Goal: Task Accomplishment & Management: Manage account settings

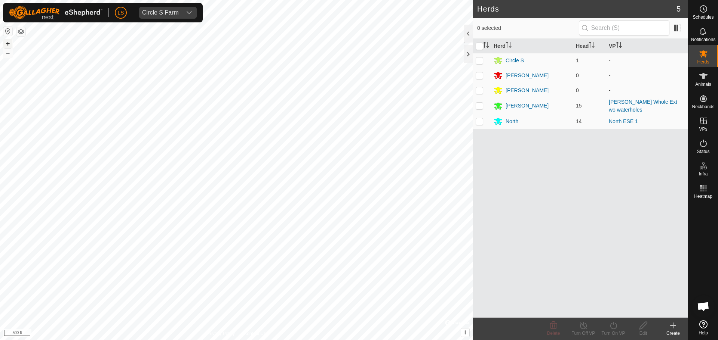
click at [8, 44] on button "+" at bounding box center [7, 43] width 9 height 9
click at [9, 44] on button "+" at bounding box center [7, 43] width 9 height 9
click at [8, 41] on button "+" at bounding box center [7, 43] width 9 height 9
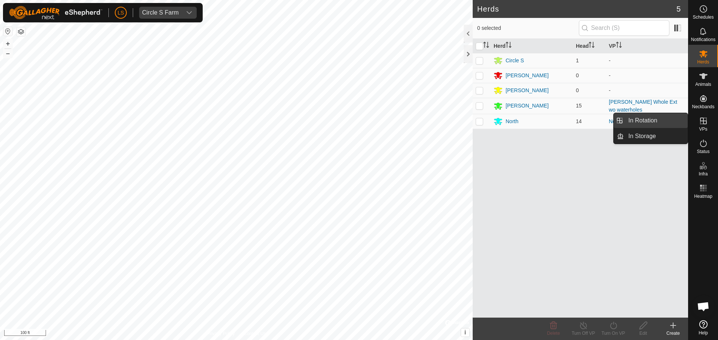
drag, startPoint x: 687, startPoint y: 123, endPoint x: 669, endPoint y: 120, distance: 18.2
click at [669, 120] on link "In Rotation" at bounding box center [655, 120] width 64 height 15
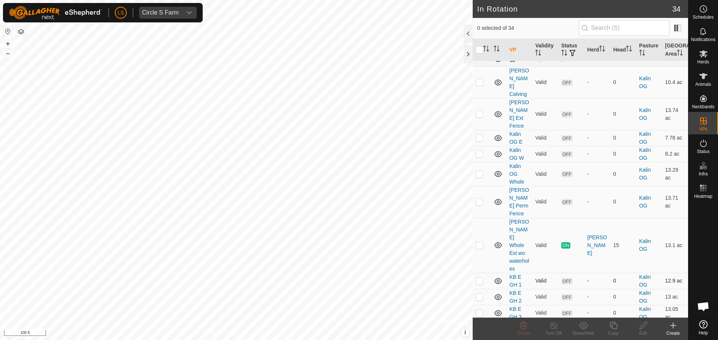
scroll to position [388, 0]
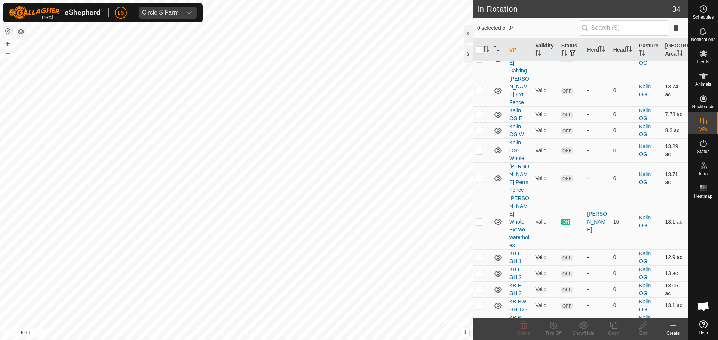
click at [480, 255] on p-checkbox at bounding box center [478, 258] width 7 height 6
checkbox input "true"
click at [648, 330] on edit-svg-icon at bounding box center [643, 325] width 30 height 9
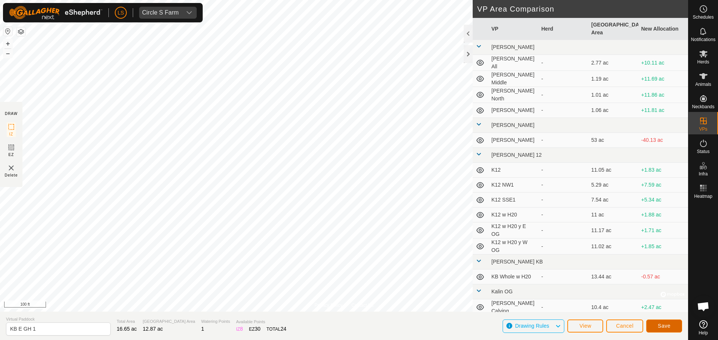
click at [651, 327] on button "Save" at bounding box center [664, 326] width 36 height 13
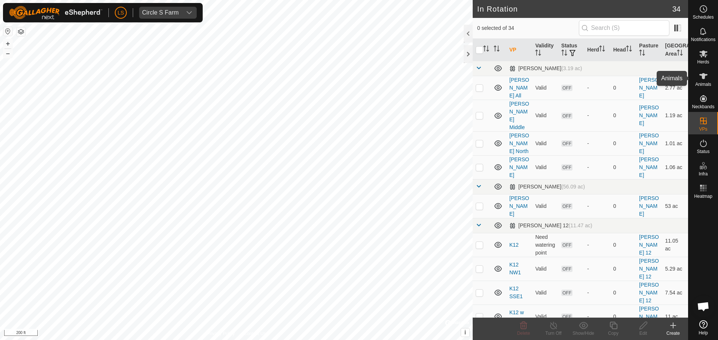
click at [703, 82] on span "Animals" at bounding box center [703, 84] width 16 height 4
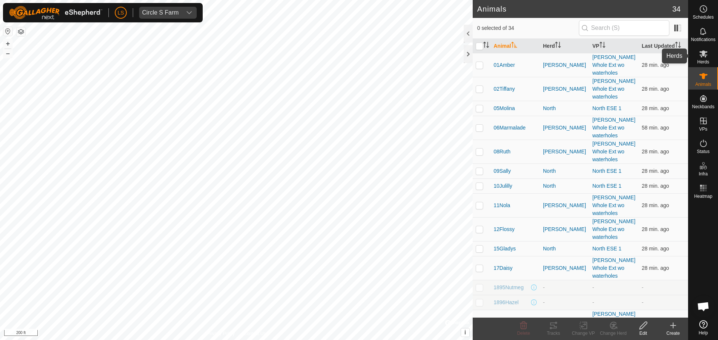
click at [705, 58] on es-mob-svg-icon at bounding box center [702, 54] width 13 height 12
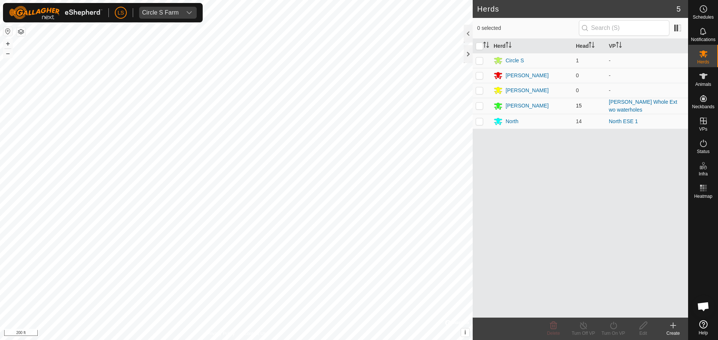
click at [477, 105] on p-checkbox at bounding box center [478, 106] width 7 height 6
click at [481, 106] on p-checkbox at bounding box center [478, 106] width 7 height 6
checkbox input "false"
click at [507, 105] on div "[PERSON_NAME]" at bounding box center [526, 106] width 43 height 8
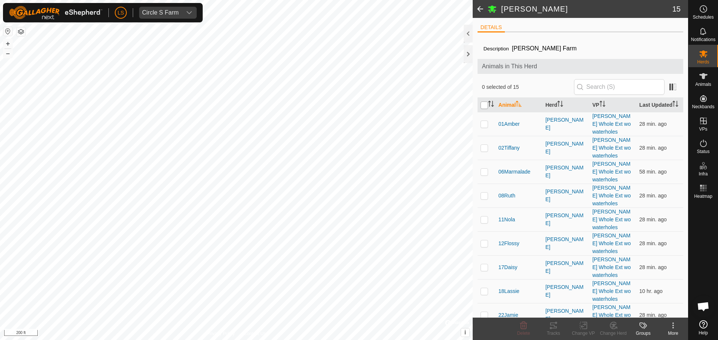
click at [483, 109] on input "checkbox" at bounding box center [483, 105] width 7 height 7
checkbox input "true"
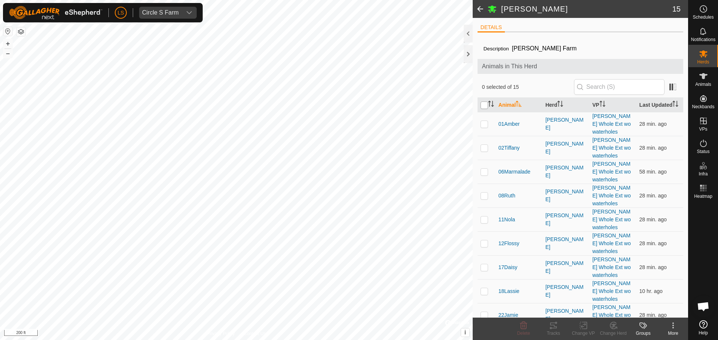
checkbox input "true"
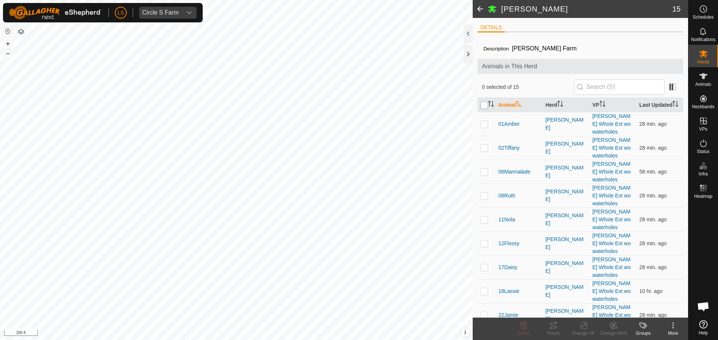
checkbox input "true"
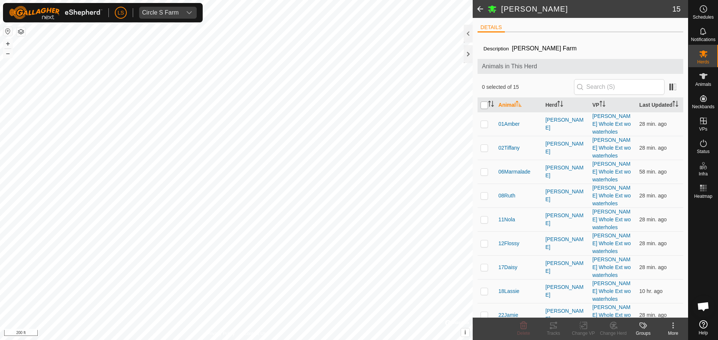
checkbox input "true"
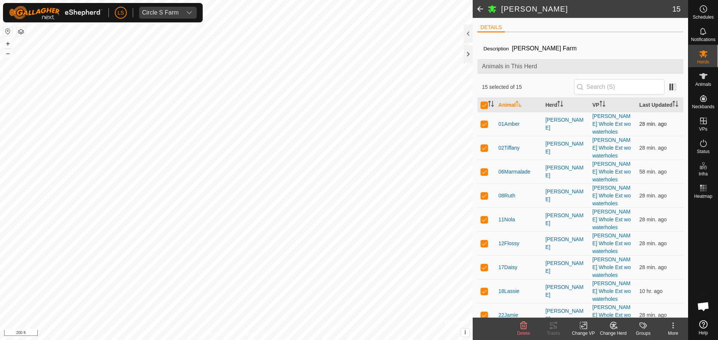
click at [484, 126] on p-checkbox at bounding box center [483, 124] width 7 height 6
checkbox input "false"
click at [483, 145] on p-checkbox at bounding box center [483, 148] width 7 height 6
checkbox input "false"
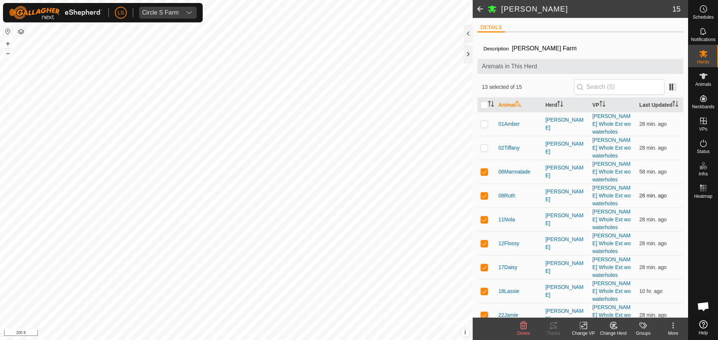
click at [483, 184] on td at bounding box center [486, 196] width 18 height 24
checkbox input "false"
click at [484, 169] on p-checkbox at bounding box center [483, 172] width 7 height 6
checkbox input "false"
click at [484, 217] on p-checkbox at bounding box center [483, 220] width 7 height 6
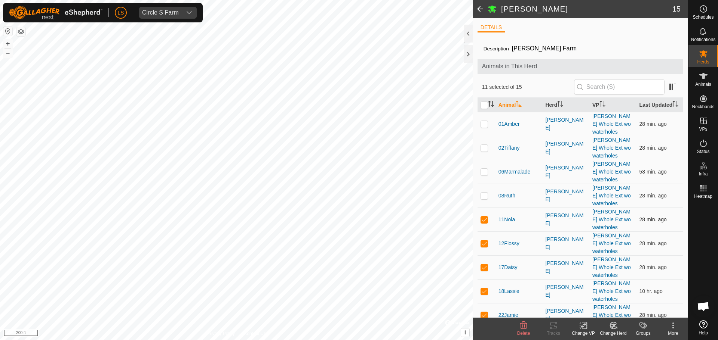
checkbox input "false"
click at [554, 329] on icon at bounding box center [553, 326] width 7 height 6
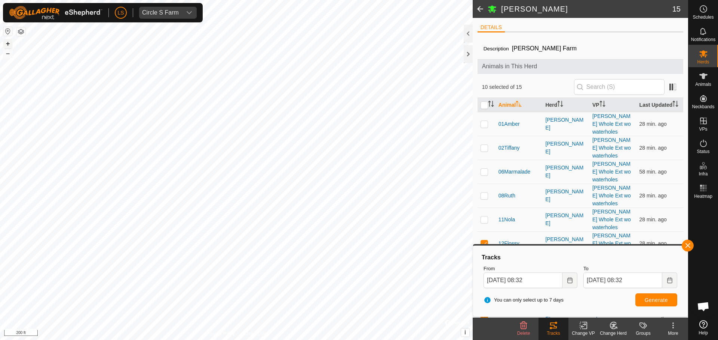
click at [8, 41] on button "+" at bounding box center [7, 43] width 9 height 9
click at [481, 108] on input "checkbox" at bounding box center [483, 105] width 7 height 7
checkbox input "true"
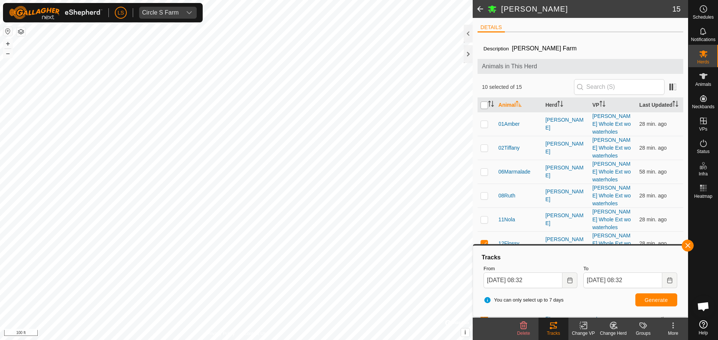
checkbox input "true"
click at [481, 108] on input "checkbox" at bounding box center [483, 105] width 7 height 7
checkbox input "false"
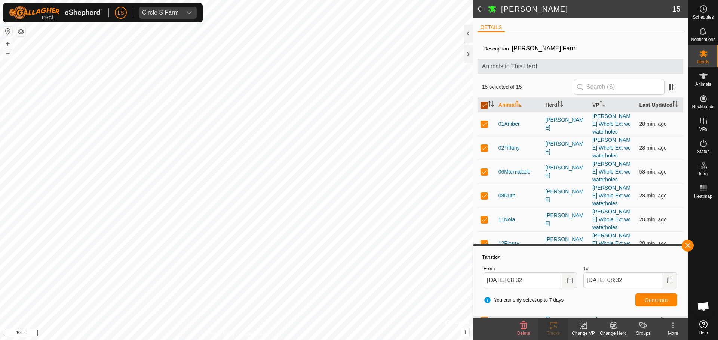
checkbox input "false"
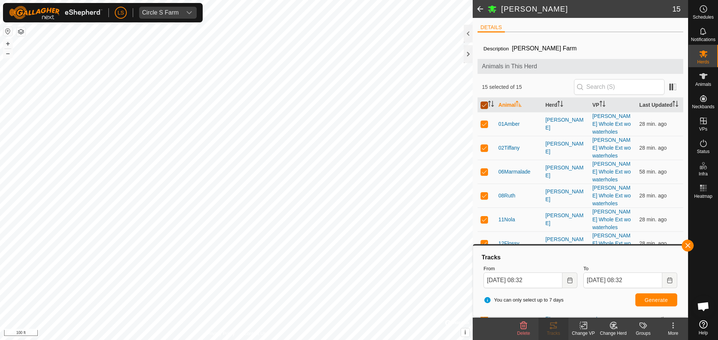
checkbox input "false"
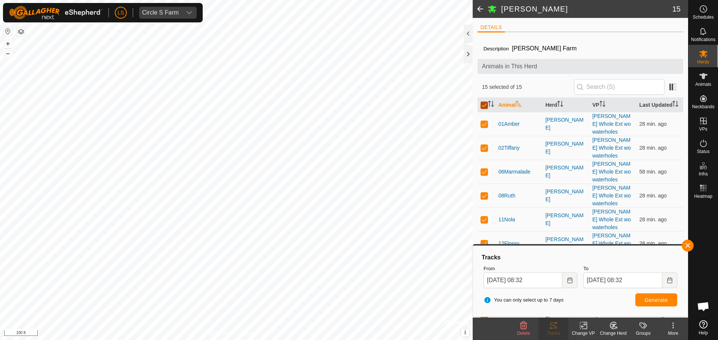
checkbox input "false"
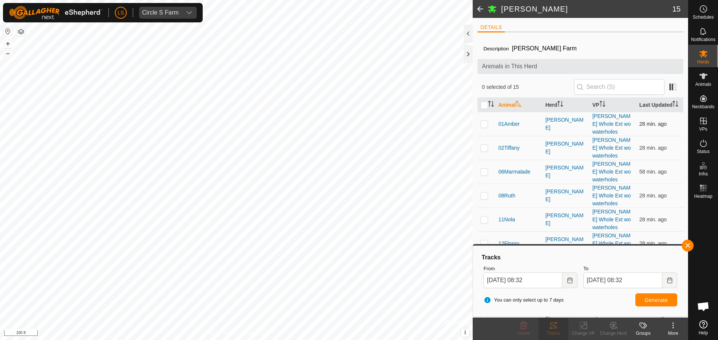
click at [483, 127] on p-tablecheckbox at bounding box center [483, 124] width 7 height 6
checkbox input "true"
click at [483, 145] on p-checkbox at bounding box center [483, 148] width 7 height 6
checkbox input "true"
click at [484, 164] on td at bounding box center [486, 172] width 18 height 24
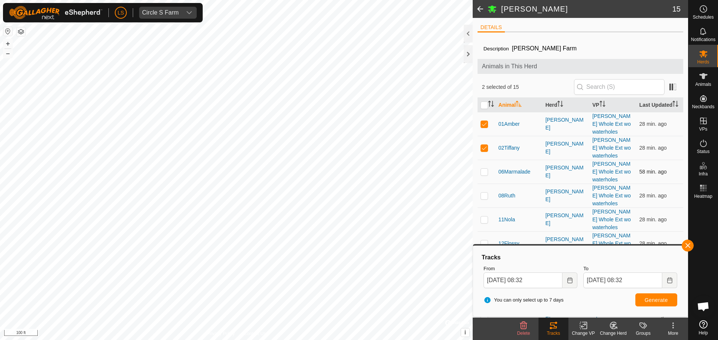
checkbox input "true"
click at [484, 193] on p-checkbox at bounding box center [483, 196] width 7 height 6
checkbox input "true"
click at [483, 217] on p-checkbox at bounding box center [483, 220] width 7 height 6
checkbox input "true"
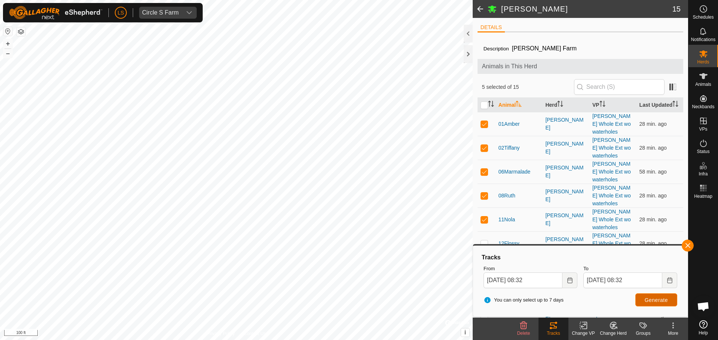
click at [647, 297] on span "Generate" at bounding box center [655, 300] width 23 height 6
click at [484, 109] on input "checkbox" at bounding box center [483, 105] width 7 height 7
checkbox input "true"
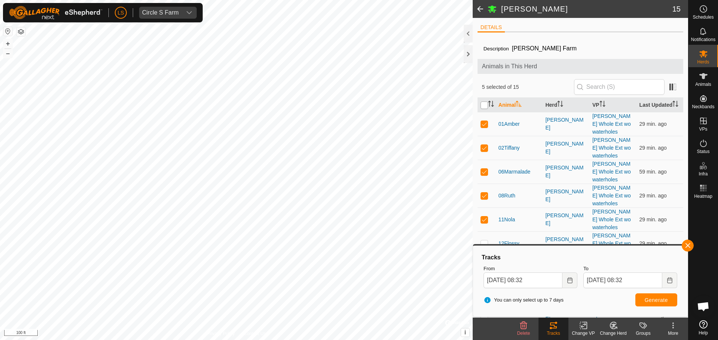
checkbox input "true"
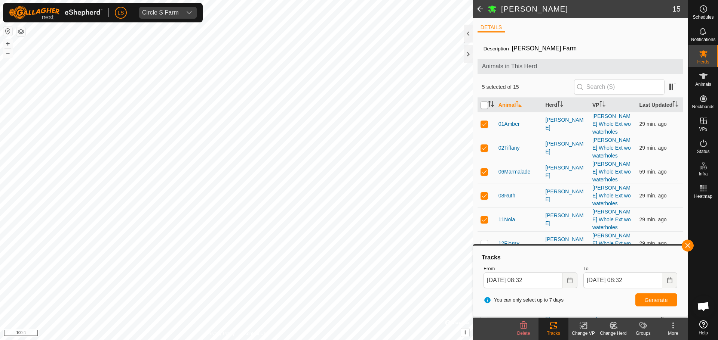
checkbox input "true"
click at [484, 109] on input "checkbox" at bounding box center [483, 105] width 7 height 7
checkbox input "false"
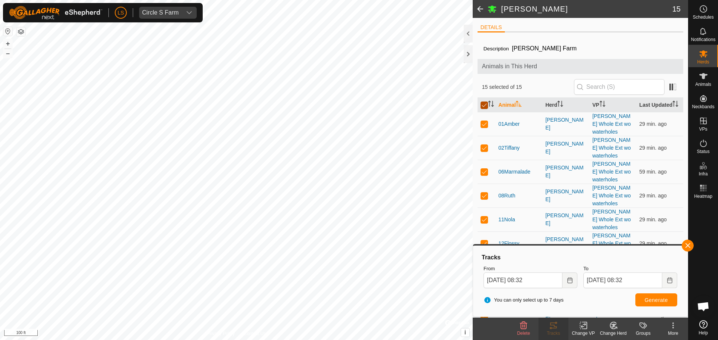
checkbox input "false"
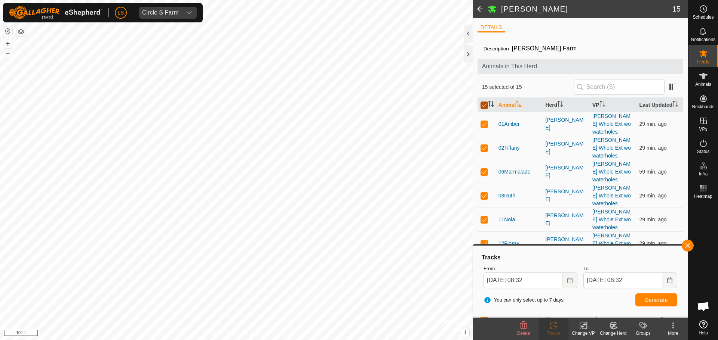
checkbox input "false"
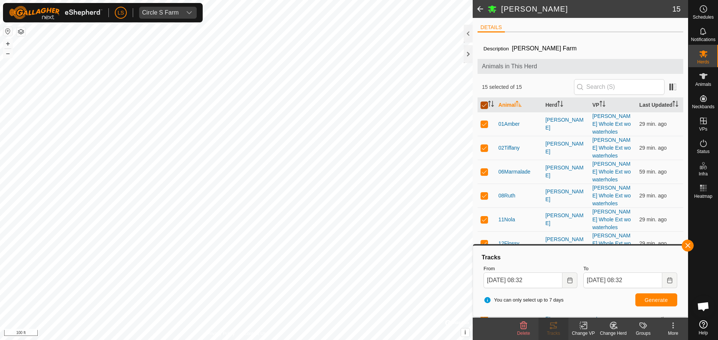
checkbox input "false"
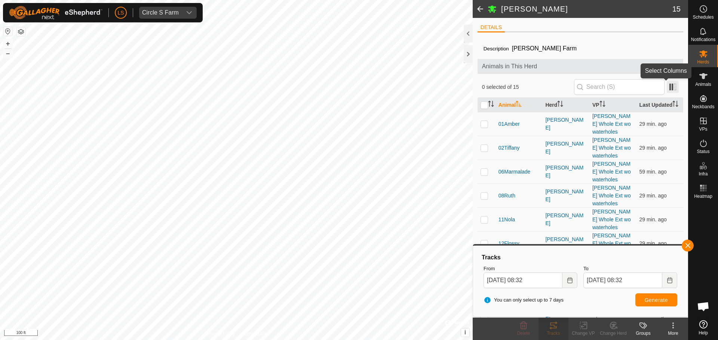
click at [666, 84] on span at bounding box center [672, 87] width 12 height 12
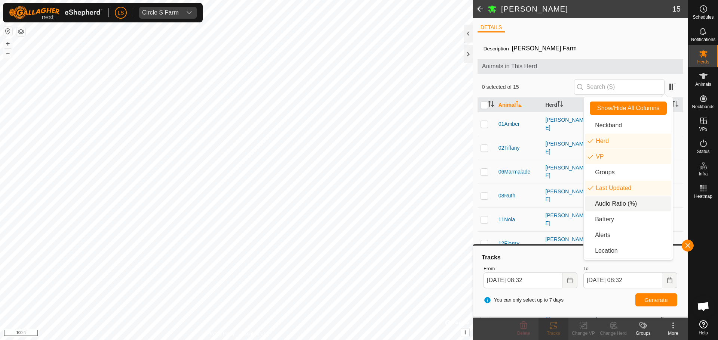
click at [623, 204] on li "Audio Ratio (%)" at bounding box center [628, 204] width 86 height 15
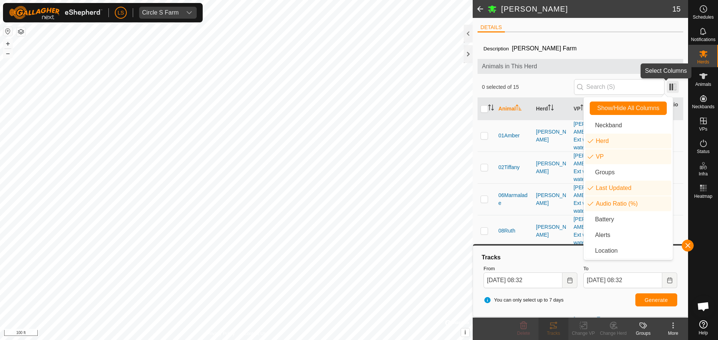
click at [666, 87] on span at bounding box center [672, 87] width 12 height 12
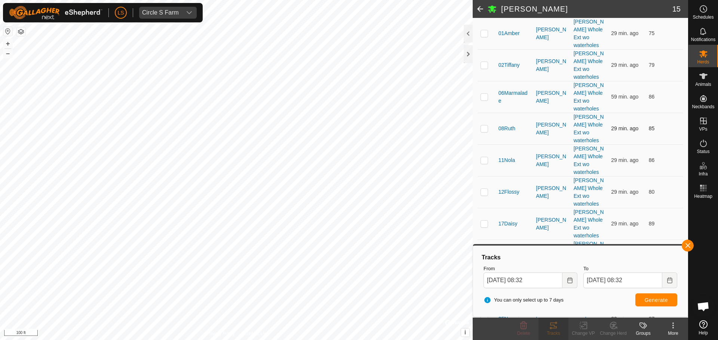
scroll to position [102, 0]
click at [691, 247] on button "button" at bounding box center [687, 246] width 12 height 12
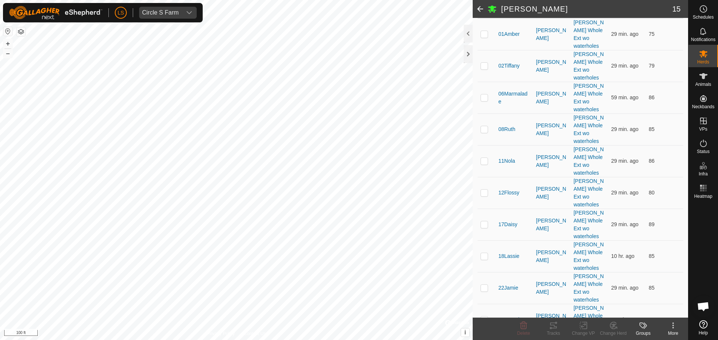
click at [473, 11] on span at bounding box center [479, 9] width 15 height 18
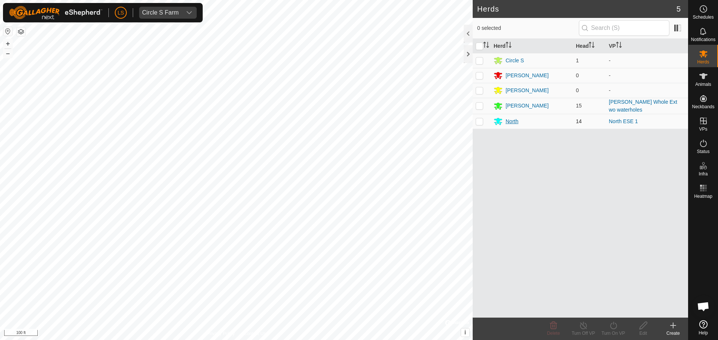
click at [504, 119] on div "North" at bounding box center [531, 121] width 76 height 9
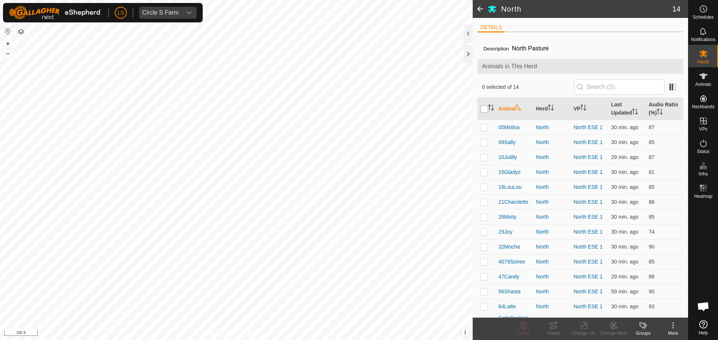
click at [483, 110] on input "checkbox" at bounding box center [483, 108] width 7 height 7
checkbox input "true"
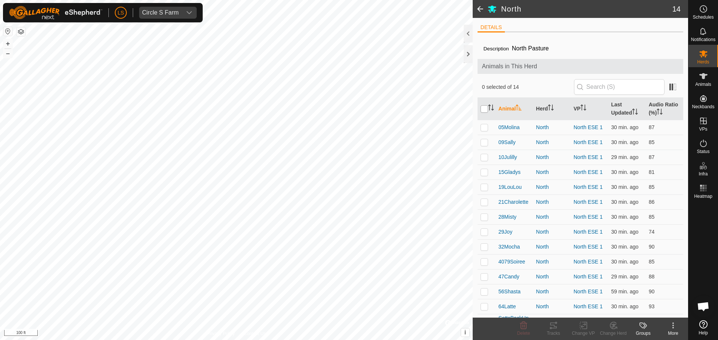
checkbox input "true"
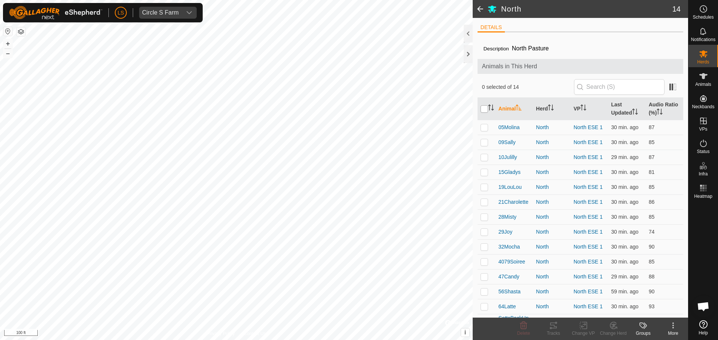
checkbox input "true"
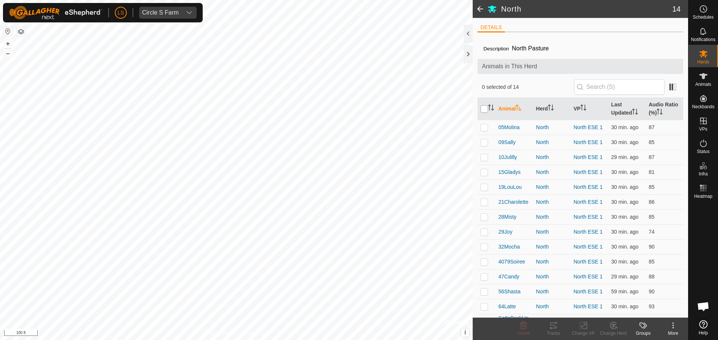
checkbox input "true"
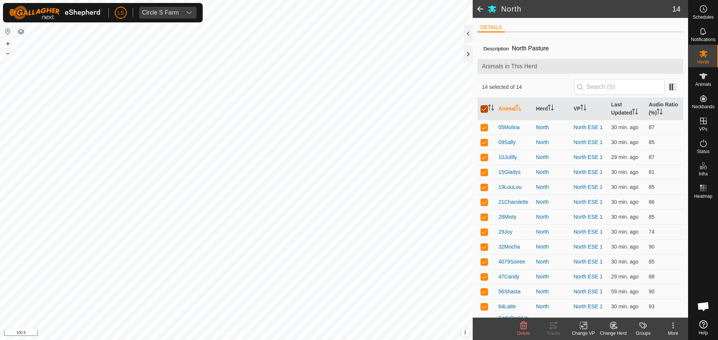
click at [483, 110] on input "checkbox" at bounding box center [483, 108] width 7 height 7
checkbox input "false"
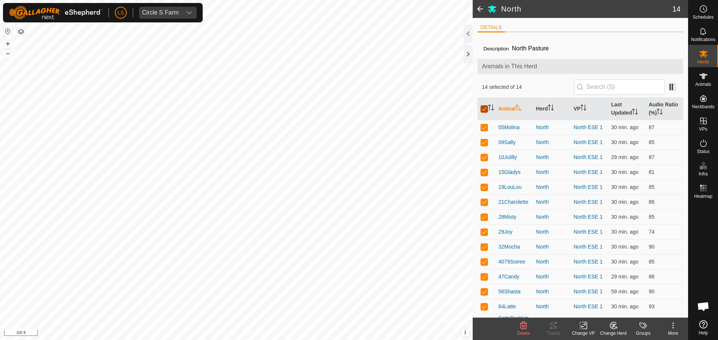
checkbox input "false"
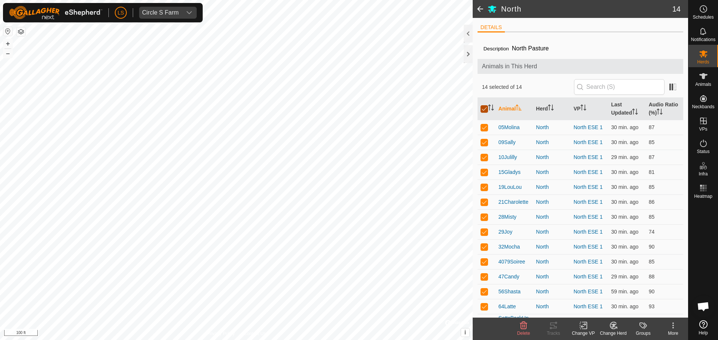
checkbox input "false"
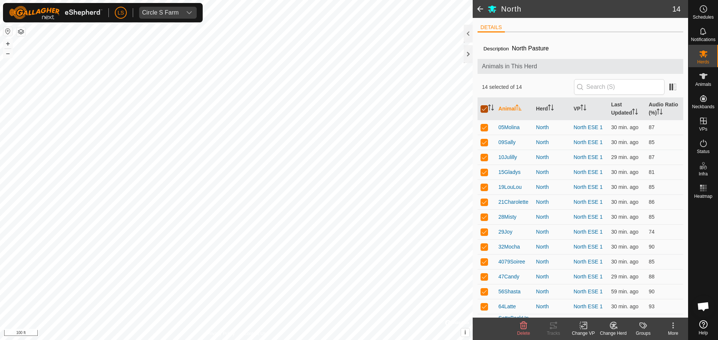
checkbox input "false"
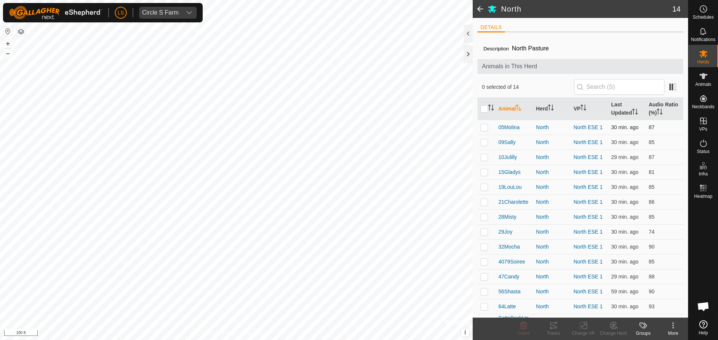
click at [483, 130] on p-checkbox at bounding box center [483, 127] width 7 height 6
checkbox input "true"
click at [482, 147] on td at bounding box center [486, 142] width 18 height 15
checkbox input "true"
click at [482, 160] on p-checkbox at bounding box center [483, 157] width 7 height 6
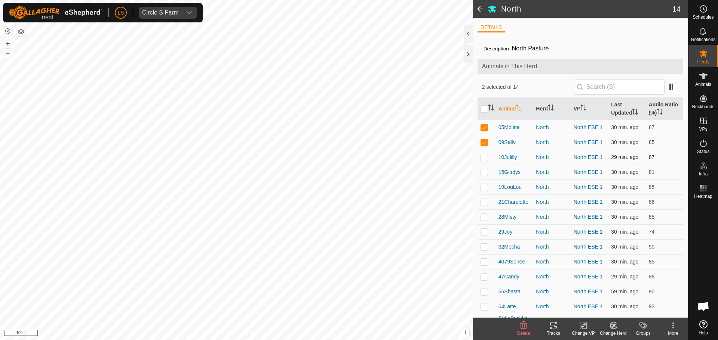
checkbox input "true"
click at [482, 170] on p-checkbox at bounding box center [483, 172] width 7 height 6
checkbox input "true"
click at [482, 185] on p-checkbox at bounding box center [483, 187] width 7 height 6
checkbox input "true"
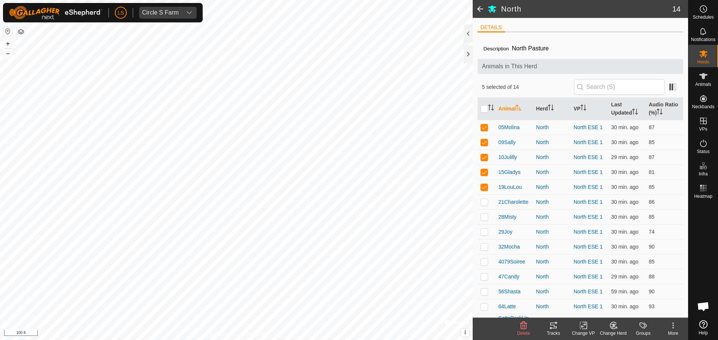
click at [555, 332] on div "Tracks" at bounding box center [553, 333] width 30 height 7
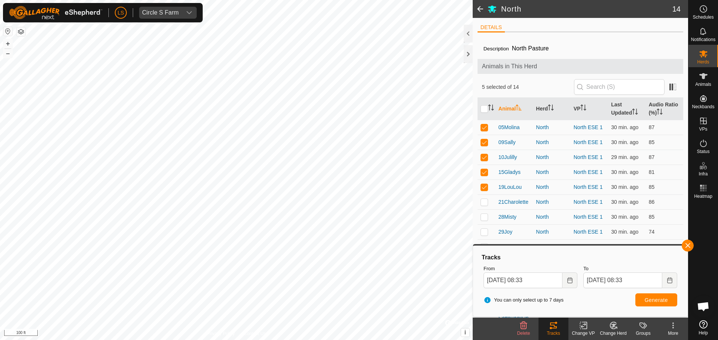
click at [347, 340] on html "LS Circle S Farm Schedules Notifications Herds Animals Neckbands VPs Status Inf…" at bounding box center [359, 170] width 718 height 340
click at [292, 340] on html "LS Circle S Farm Schedules Notifications Herds Animals Neckbands VPs Status Inf…" at bounding box center [359, 170] width 718 height 340
click at [484, 108] on input "checkbox" at bounding box center [483, 108] width 7 height 7
checkbox input "true"
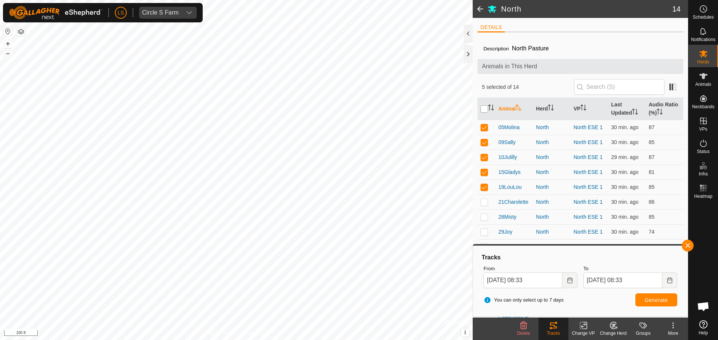
checkbox input "true"
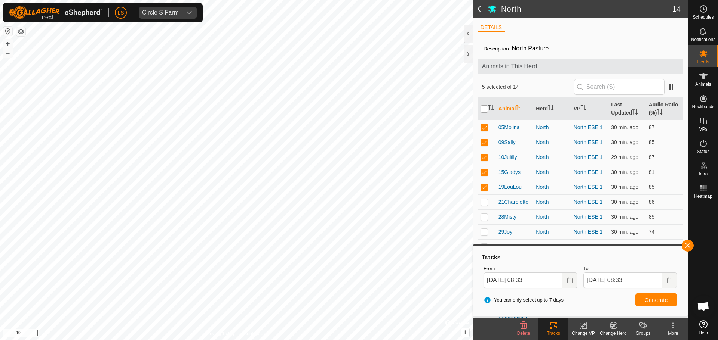
checkbox input "true"
click at [484, 108] on input "checkbox" at bounding box center [483, 108] width 7 height 7
checkbox input "false"
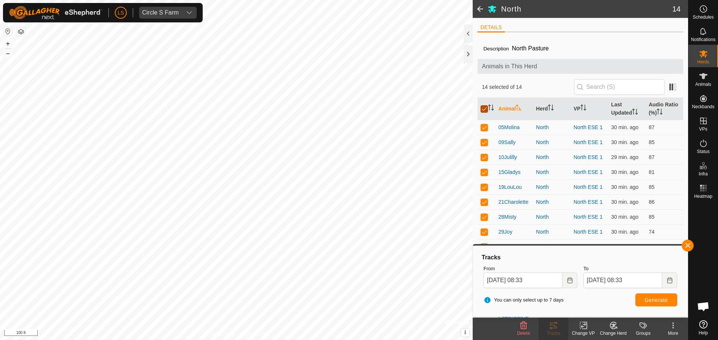
checkbox input "false"
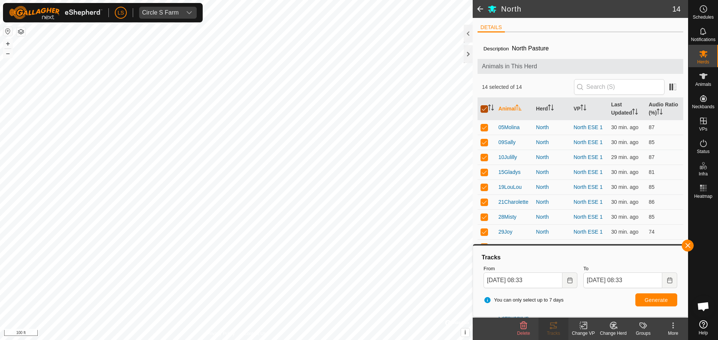
checkbox input "false"
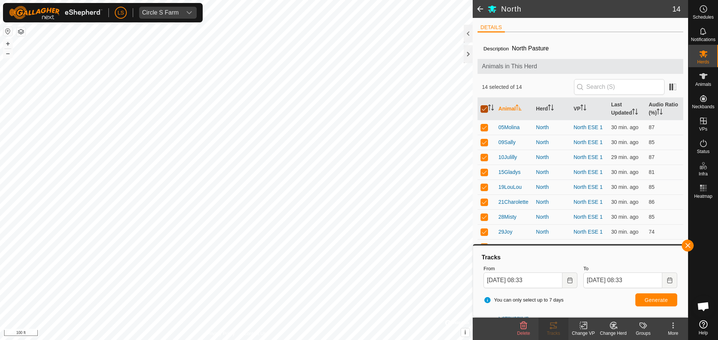
checkbox input "false"
click at [484, 108] on input "checkbox" at bounding box center [483, 108] width 7 height 7
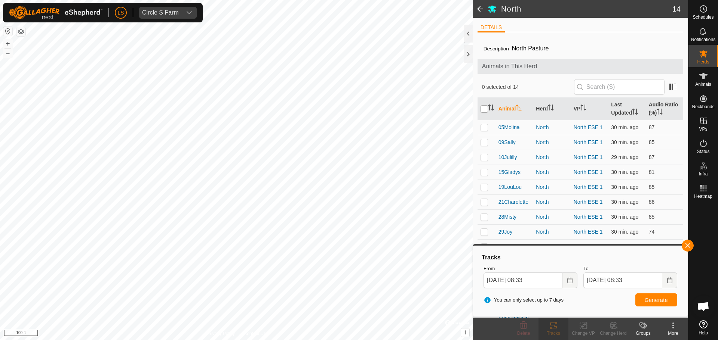
checkbox input "true"
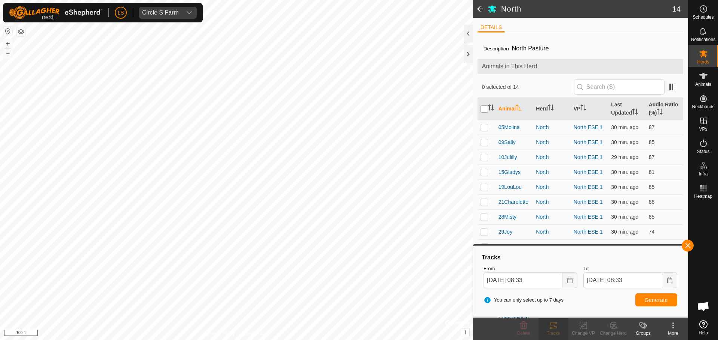
checkbox input "true"
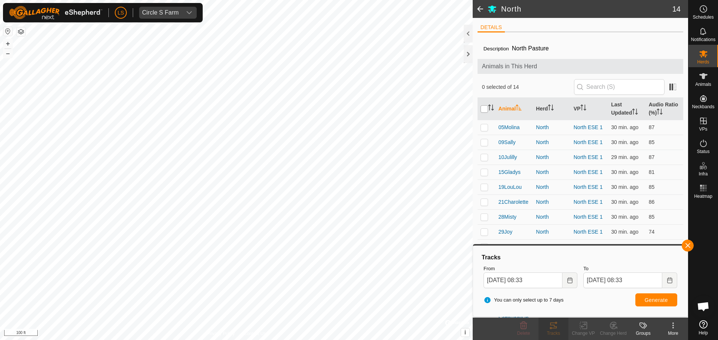
checkbox input "true"
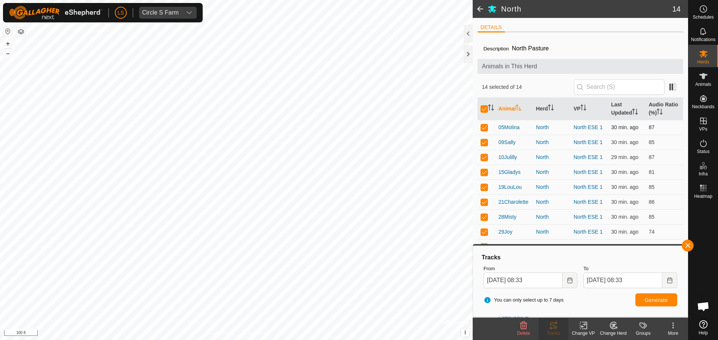
click at [484, 123] on td at bounding box center [486, 127] width 18 height 15
checkbox input "false"
click at [482, 148] on td at bounding box center [486, 142] width 18 height 15
checkbox input "false"
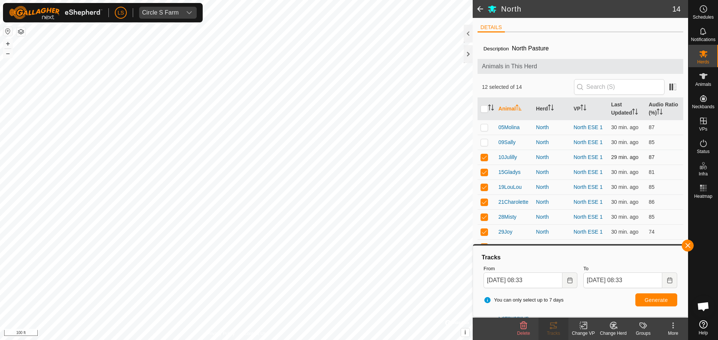
click at [483, 158] on p-checkbox at bounding box center [483, 157] width 7 height 6
checkbox input "false"
click at [484, 172] on p-checkbox at bounding box center [483, 172] width 7 height 6
checkbox input "false"
click at [642, 303] on button "Generate" at bounding box center [656, 300] width 42 height 13
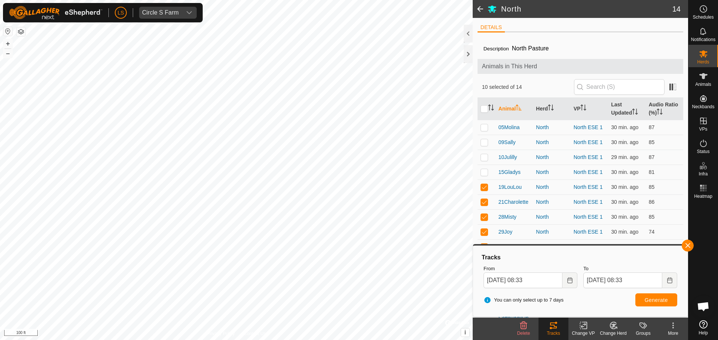
click at [479, 8] on span at bounding box center [479, 9] width 15 height 18
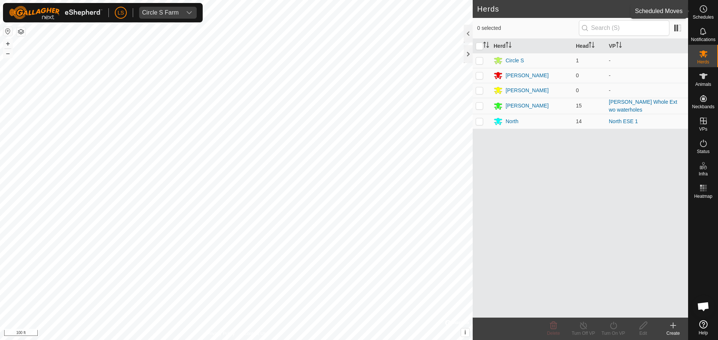
click at [711, 11] on div "Schedules" at bounding box center [703, 11] width 30 height 22
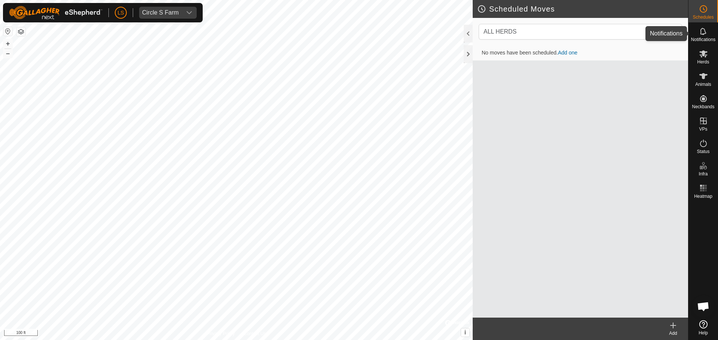
click at [699, 34] on icon at bounding box center [703, 31] width 9 height 9
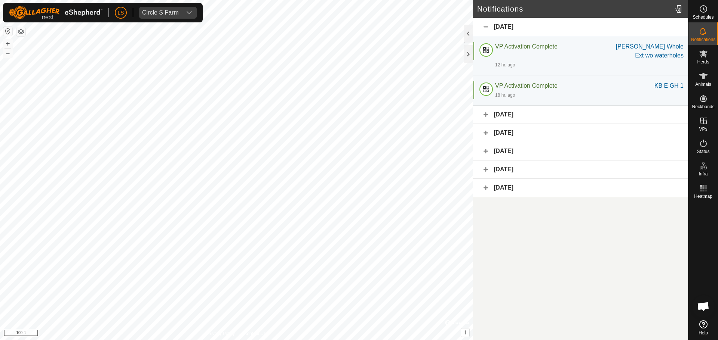
click at [635, 111] on div "[DATE]" at bounding box center [579, 115] width 215 height 18
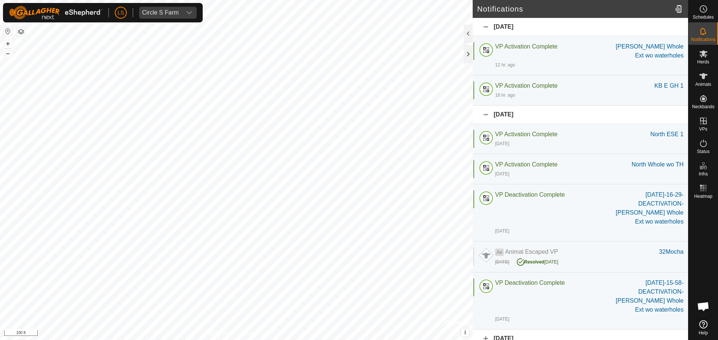
click at [592, 117] on div "[DATE]" at bounding box center [579, 115] width 215 height 18
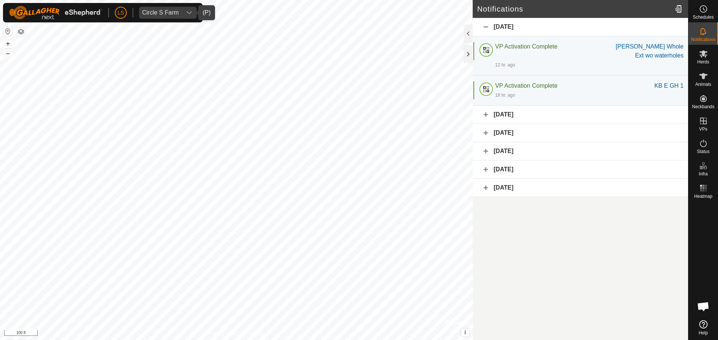
click at [180, 12] on span "Circle S Farm" at bounding box center [160, 13] width 43 height 12
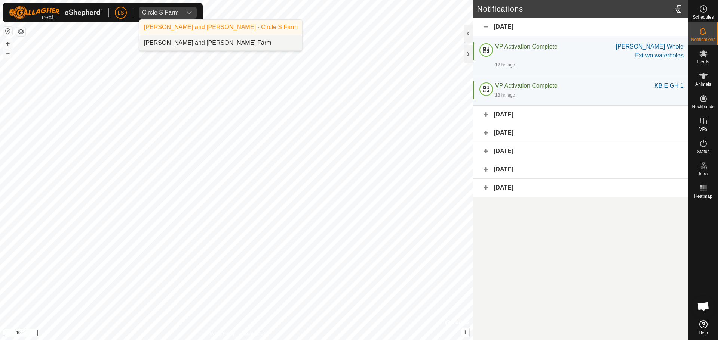
click at [187, 38] on li "[PERSON_NAME] and [PERSON_NAME] Farm" at bounding box center [220, 43] width 163 height 15
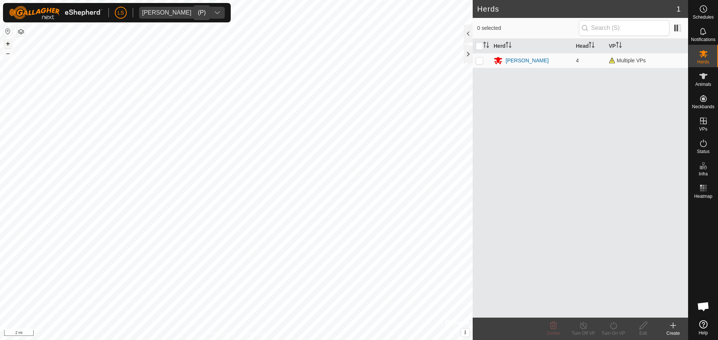
click at [7, 45] on button "+" at bounding box center [7, 43] width 9 height 9
click at [7, 44] on button "+" at bounding box center [7, 43] width 9 height 9
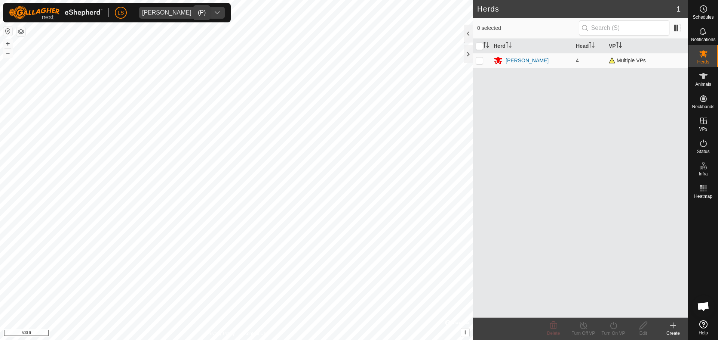
click at [514, 59] on div "[PERSON_NAME]" at bounding box center [526, 61] width 43 height 8
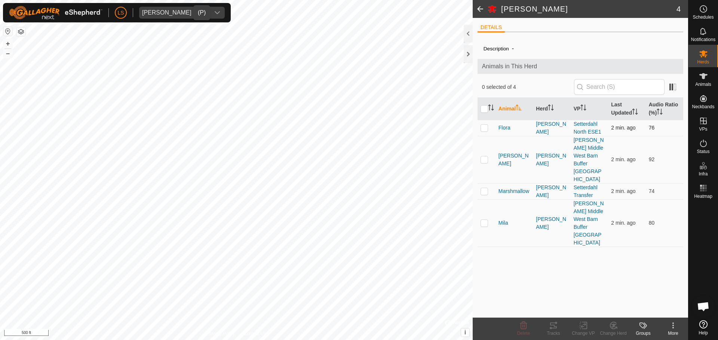
click at [483, 130] on p-checkbox at bounding box center [483, 128] width 7 height 6
checkbox input "true"
click at [551, 323] on icon at bounding box center [553, 326] width 7 height 6
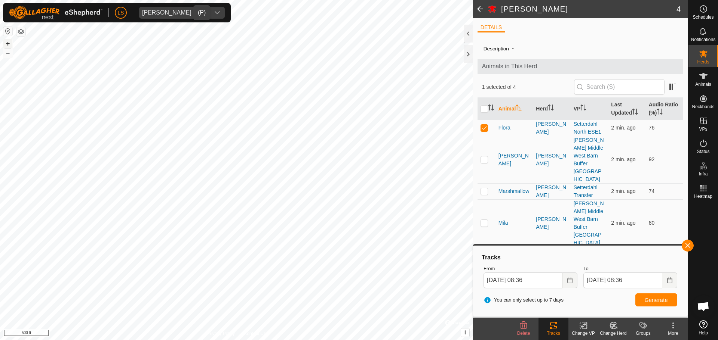
click at [6, 41] on button "+" at bounding box center [7, 43] width 9 height 9
click at [570, 282] on icon "Choose Date" at bounding box center [570, 281] width 6 height 6
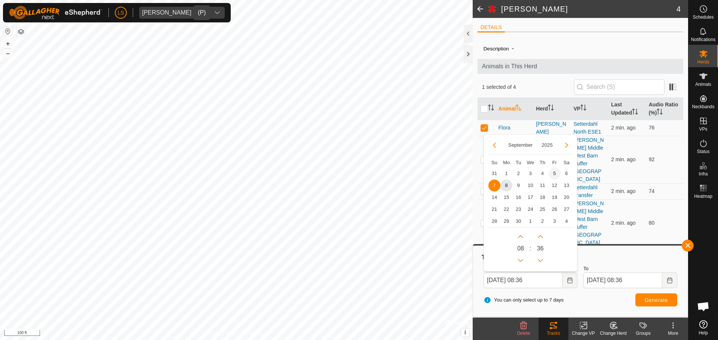
click at [555, 172] on span "5" at bounding box center [554, 174] width 12 height 12
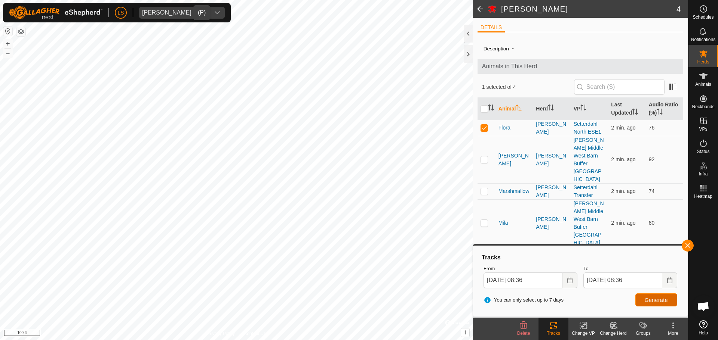
click at [663, 299] on span "Generate" at bounding box center [655, 300] width 23 height 6
click at [570, 282] on icon "Choose Date" at bounding box center [570, 281] width 6 height 6
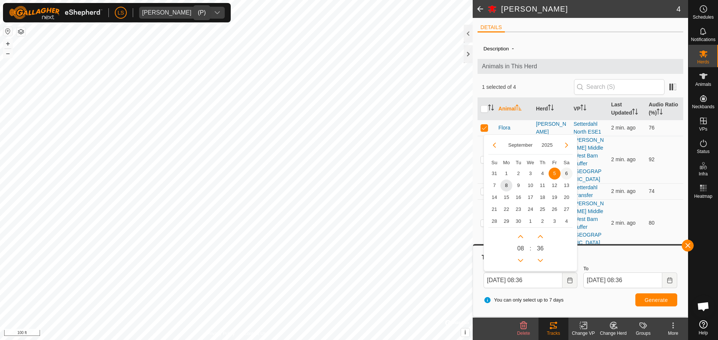
click at [567, 173] on span "6" at bounding box center [566, 174] width 12 height 12
type input "[DATE] 08:36"
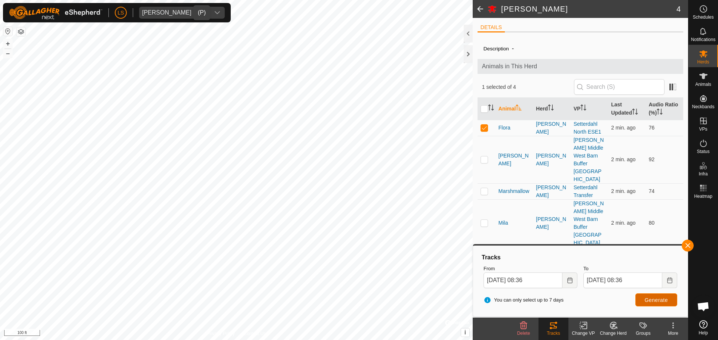
click at [643, 298] on button "Generate" at bounding box center [656, 300] width 42 height 13
click at [688, 244] on button "button" at bounding box center [687, 246] width 12 height 12
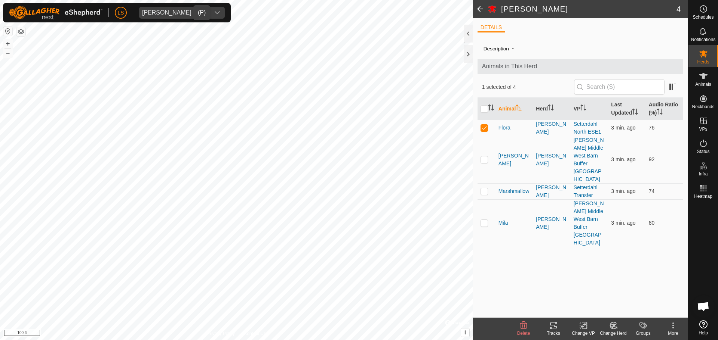
click at [478, 10] on span at bounding box center [479, 9] width 15 height 18
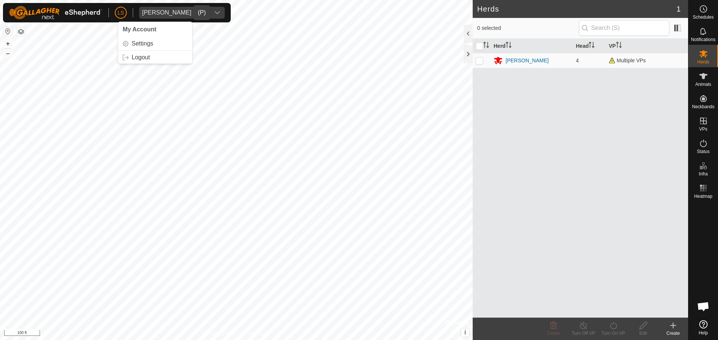
click at [210, 13] on div "dropdown trigger" at bounding box center [217, 13] width 15 height 12
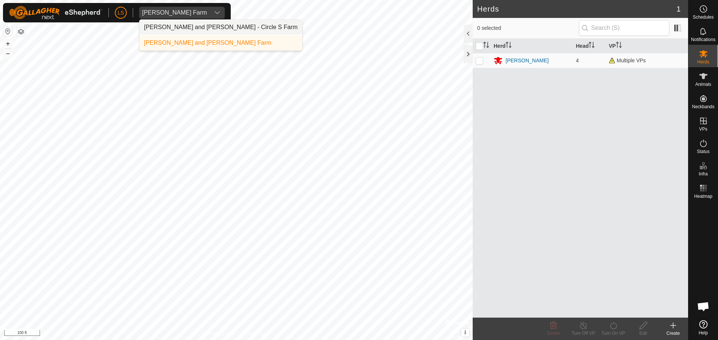
click at [187, 27] on li "[PERSON_NAME] and [PERSON_NAME] - Circle S Farm" at bounding box center [220, 27] width 163 height 15
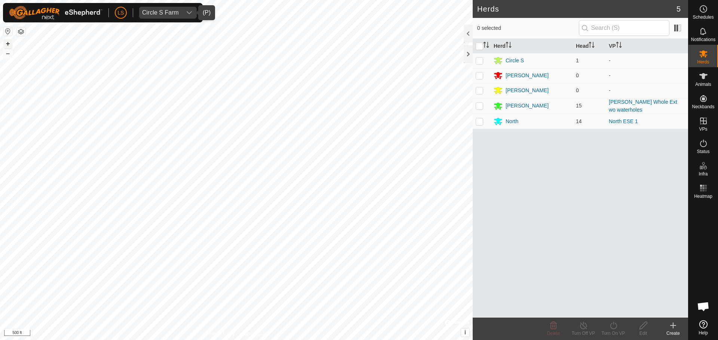
click at [7, 43] on button "+" at bounding box center [7, 43] width 9 height 9
click at [117, 20] on div "LS Circle S Farm Schedules Notifications Herds Animals Neckbands VPs Status Inf…" at bounding box center [359, 170] width 718 height 340
click at [513, 78] on div "[PERSON_NAME]" at bounding box center [526, 76] width 43 height 8
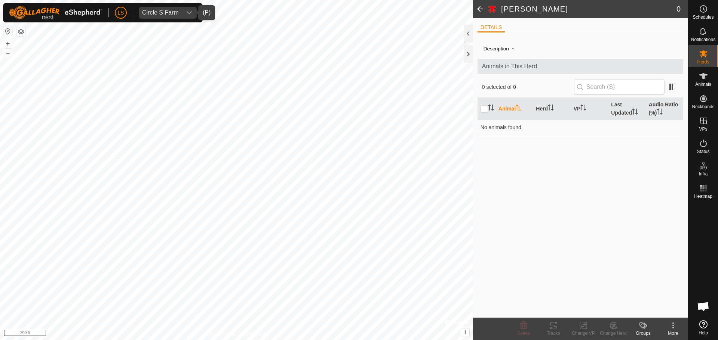
click at [478, 10] on span at bounding box center [479, 9] width 15 height 18
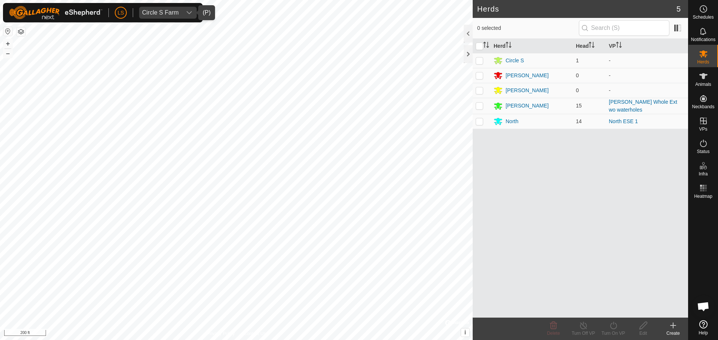
click at [189, 12] on icon "dropdown trigger" at bounding box center [189, 13] width 6 height 6
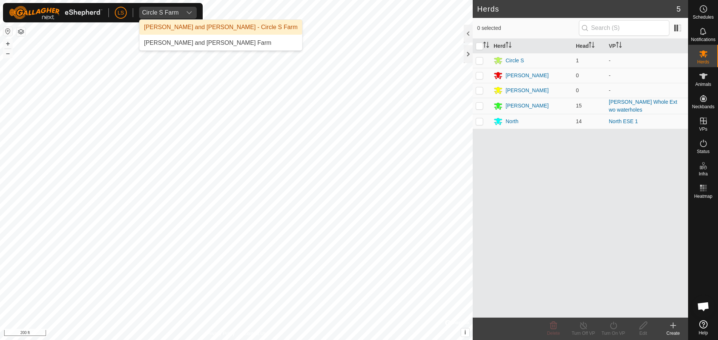
click at [189, 12] on icon "dropdown trigger" at bounding box center [189, 13] width 6 height 6
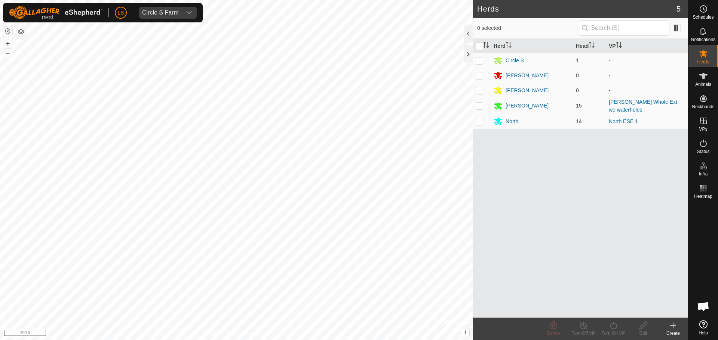
click at [482, 104] on p-checkbox at bounding box center [478, 106] width 7 height 6
checkbox input "true"
click at [614, 327] on icon at bounding box center [612, 325] width 9 height 9
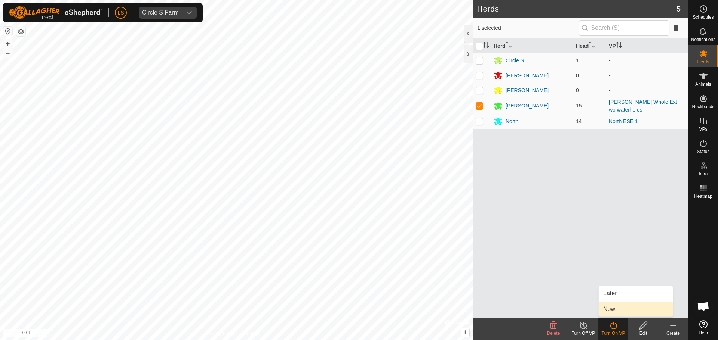
click at [624, 308] on link "Now" at bounding box center [635, 309] width 74 height 15
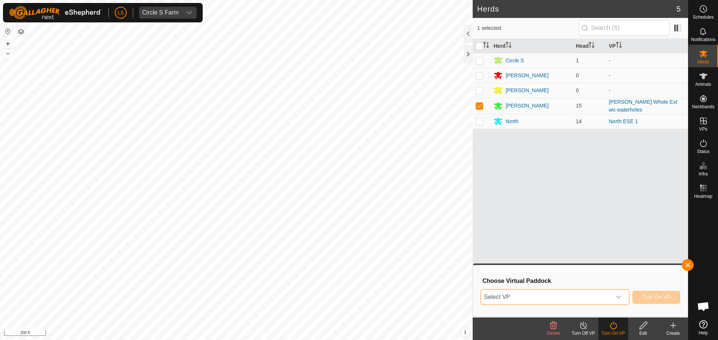
click at [609, 297] on span "Select VP" at bounding box center [546, 297] width 130 height 15
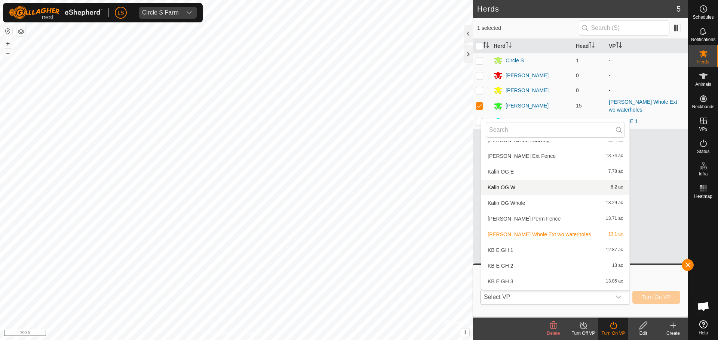
scroll to position [296, 0]
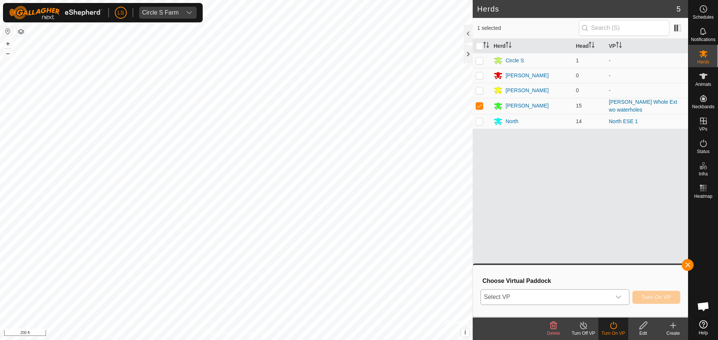
click at [589, 301] on span "Select VP" at bounding box center [546, 297] width 130 height 15
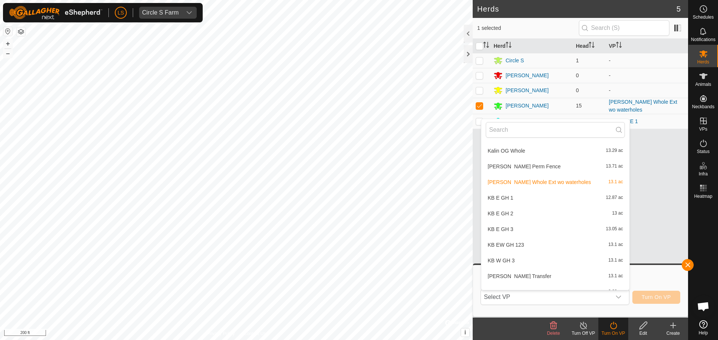
scroll to position [335, 0]
click at [539, 198] on li "KB E GH 1 12.87 ac" at bounding box center [555, 197] width 148 height 15
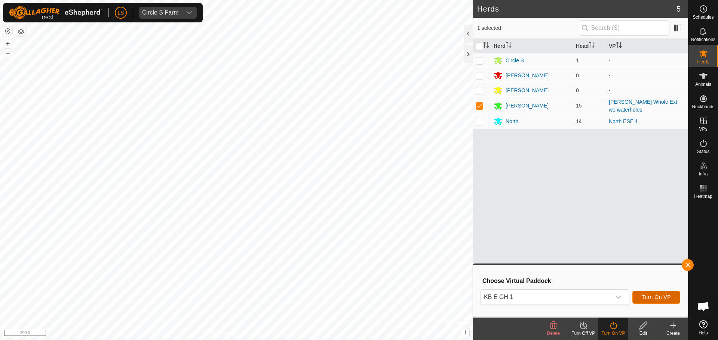
click at [651, 296] on span "Turn On VP" at bounding box center [655, 298] width 29 height 6
